Goal: Task Accomplishment & Management: Manage account settings

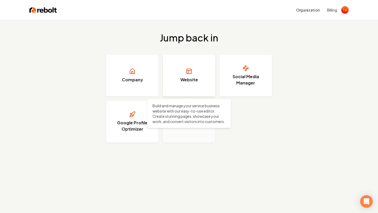
click at [196, 73] on link "Website" at bounding box center [189, 76] width 53 height 42
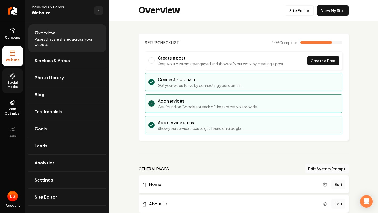
click at [11, 85] on span "Social Media" at bounding box center [12, 85] width 21 height 8
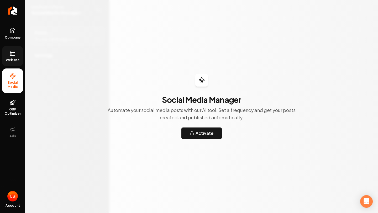
click at [19, 51] on link "Website" at bounding box center [12, 56] width 21 height 20
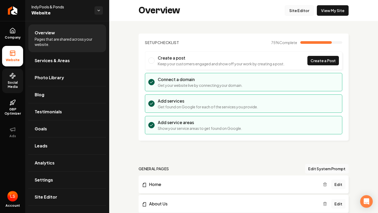
click at [306, 11] on link "Site Editor" at bounding box center [299, 10] width 29 height 11
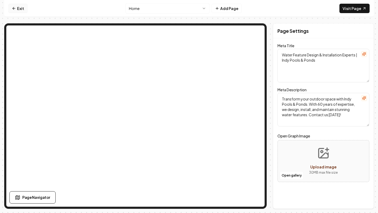
click at [14, 5] on link "Exit" at bounding box center [17, 8] width 19 height 9
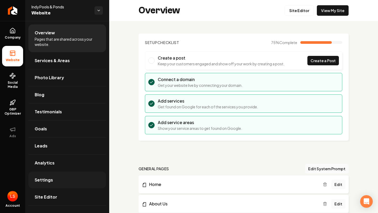
click at [45, 181] on span "Settings" at bounding box center [44, 180] width 18 height 6
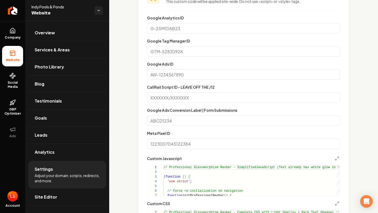
scroll to position [267, 0]
click at [164, 144] on input "Meta Pixel ID" at bounding box center [243, 143] width 193 height 11
paste input "<!-- Meta Pixel Code --> <script> !function(f,b,e,v,n,t,s) {if(f.fbq)return;n=f…"
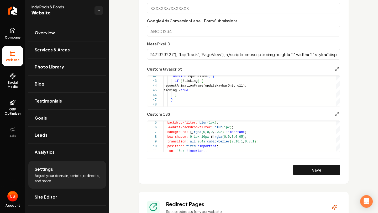
scroll to position [0, 879]
drag, startPoint x: 339, startPoint y: 55, endPoint x: 136, endPoint y: 59, distance: 202.9
click at [136, 59] on div "Custom domain Connect and configure a custom domain. Domain Connected [DOMAIN_N…" at bounding box center [243, 23] width 269 height 716
drag, startPoint x: 151, startPoint y: 53, endPoint x: 297, endPoint y: 52, distance: 146.3
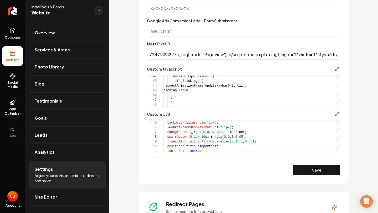
click at [297, 53] on input "<!-- Meta Pixel Code --> <script> !function(f,b,e,v,n,t,s) {if(f.fbq)return;n=f…" at bounding box center [243, 54] width 193 height 11
drag, startPoint x: 338, startPoint y: 54, endPoint x: 120, endPoint y: 73, distance: 218.1
click at [120, 73] on div "Custom domain Connect and configure a custom domain. Domain Connected [DOMAIN_N…" at bounding box center [243, 23] width 269 height 716
type input "<!-- Meta Pixel Code --> <script> !function(f,b,e,v,n,t,s) {if(f.fbq)return;n=f…"
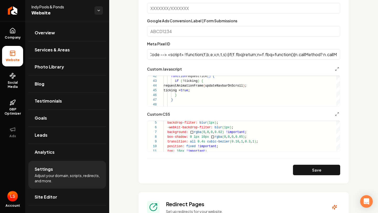
scroll to position [0, 0]
drag, startPoint x: 338, startPoint y: 56, endPoint x: 136, endPoint y: 55, distance: 201.2
click at [136, 55] on div "Custom domain Connect and configure a custom domain. Domain Connected [DOMAIN_N…" at bounding box center [243, 23] width 269 height 716
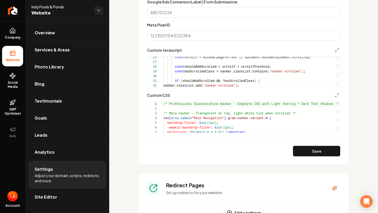
scroll to position [340, 0]
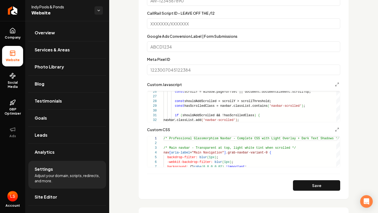
paste input "57807247"
click at [172, 69] on input "57807247" at bounding box center [243, 70] width 193 height 11
click at [174, 70] on input "57807247" at bounding box center [243, 70] width 193 height 11
click at [171, 69] on input "57807247" at bounding box center [243, 70] width 193 height 11
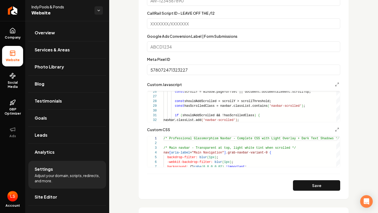
type input "578072471323227"
click at [143, 69] on section "Tracking and Custom Code This custom code will be applied site-wide. Do not use…" at bounding box center [244, 54] width 210 height 292
click at [324, 188] on button "Save" at bounding box center [316, 185] width 47 height 11
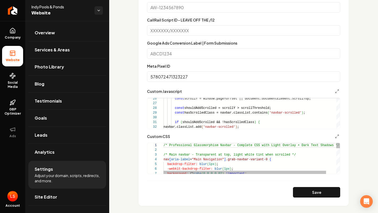
scroll to position [329, 0]
